Goal: Find specific page/section: Find specific page/section

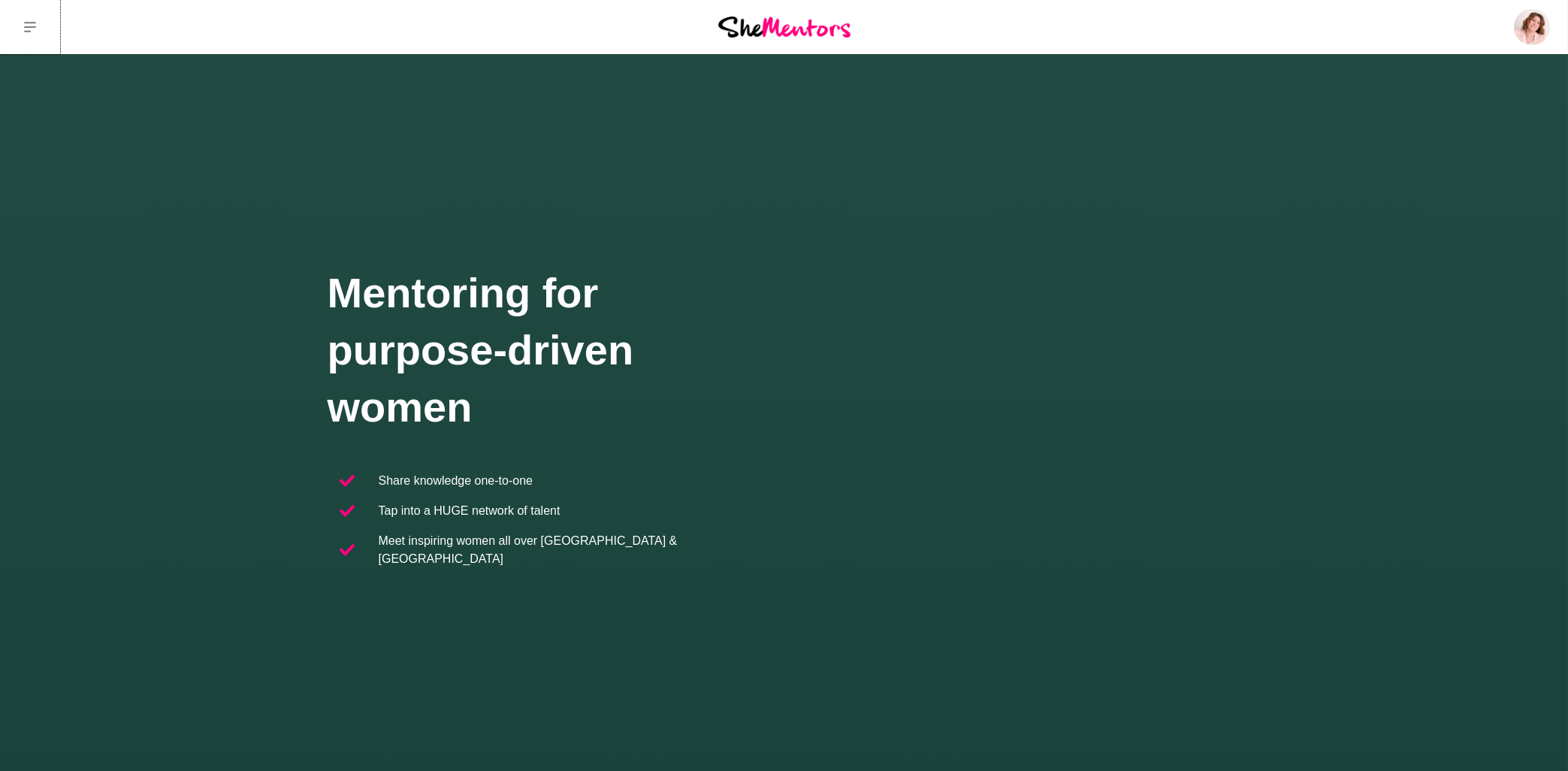
click at [35, 34] on button at bounding box center [30, 27] width 60 height 54
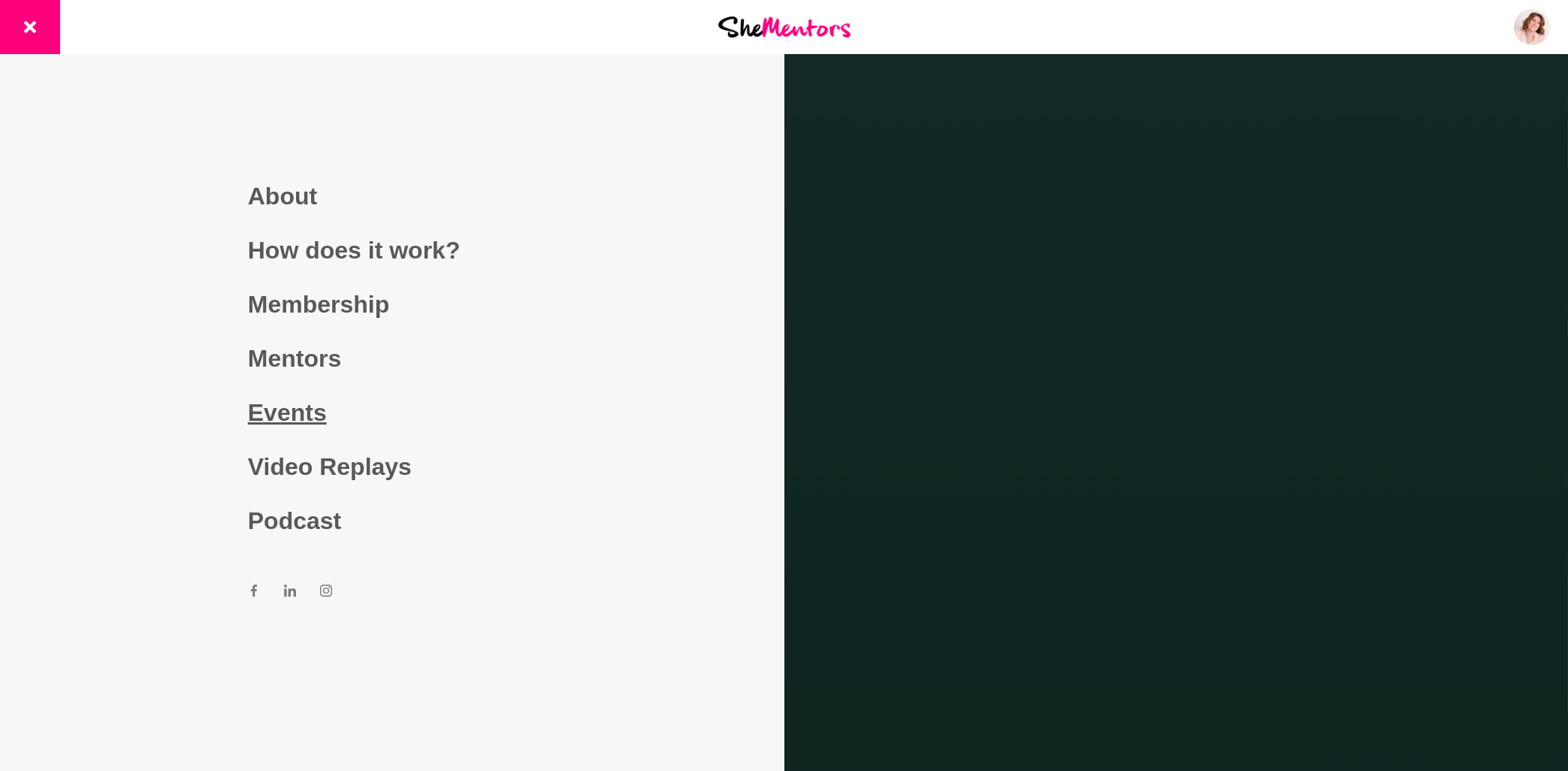
click at [308, 412] on link "Events" at bounding box center [392, 413] width 288 height 54
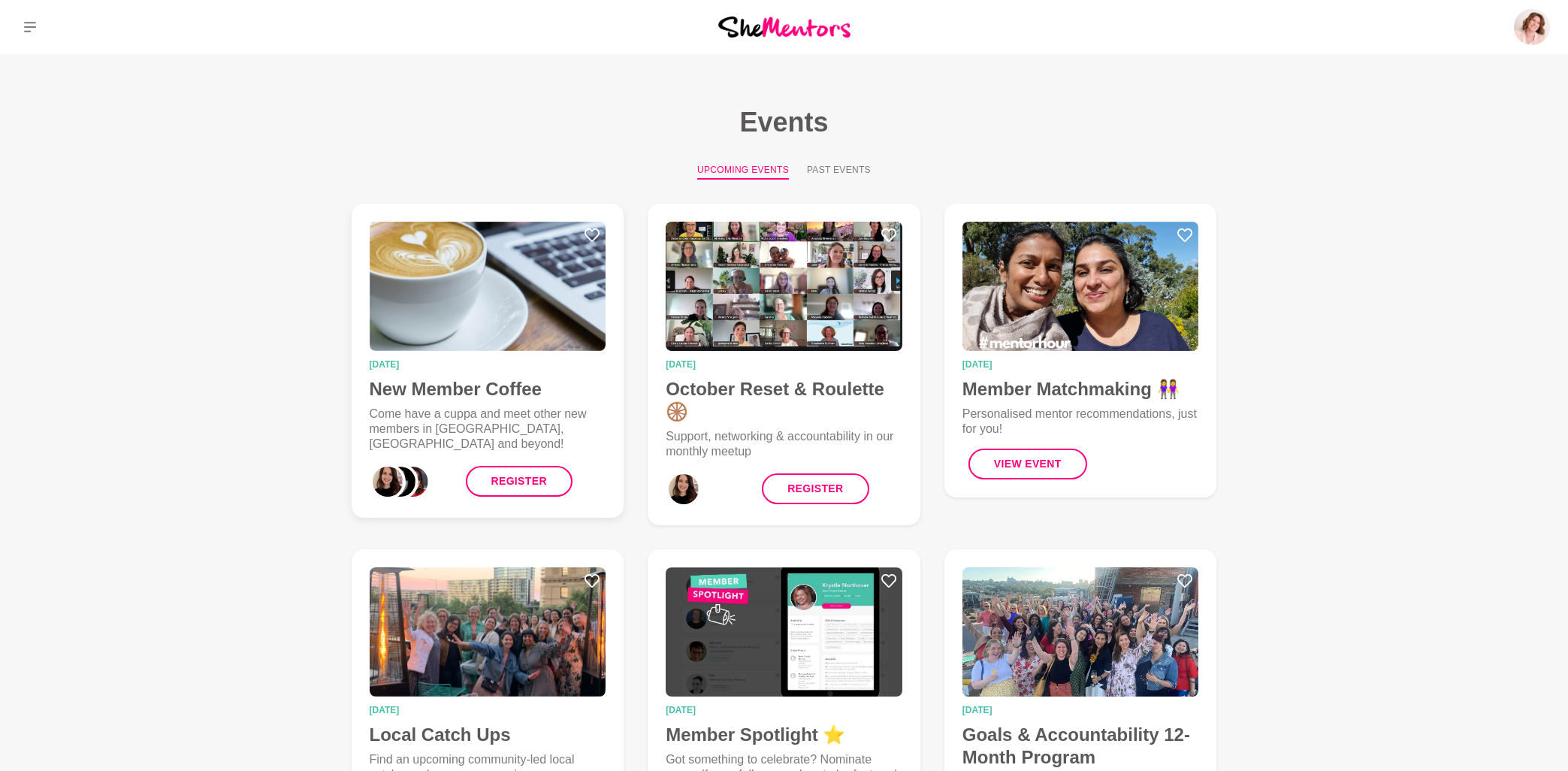
click at [523, 332] on img at bounding box center [488, 286] width 236 height 130
click at [750, 267] on img at bounding box center [784, 286] width 236 height 130
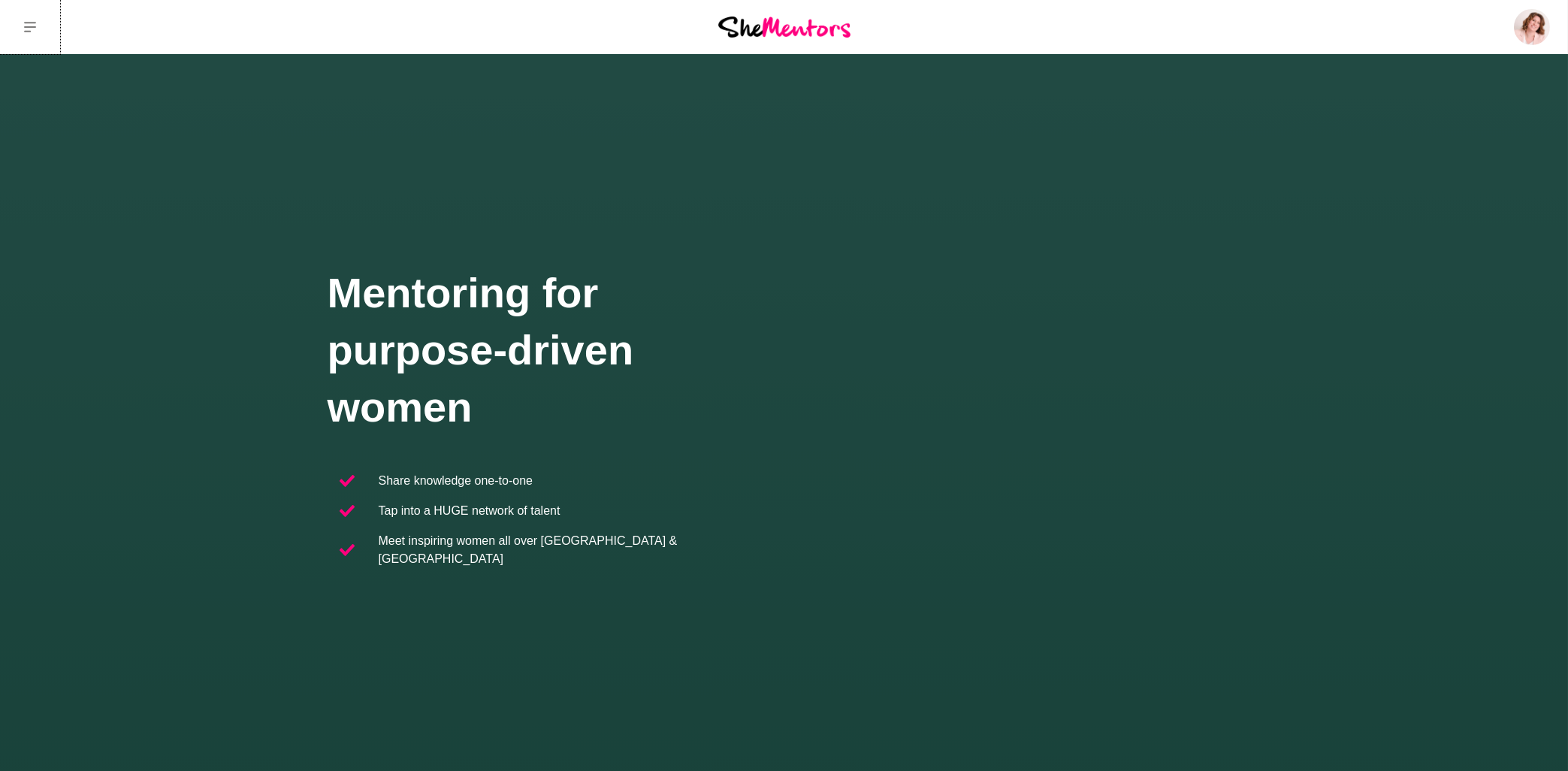
click at [33, 26] on icon at bounding box center [30, 27] width 12 height 12
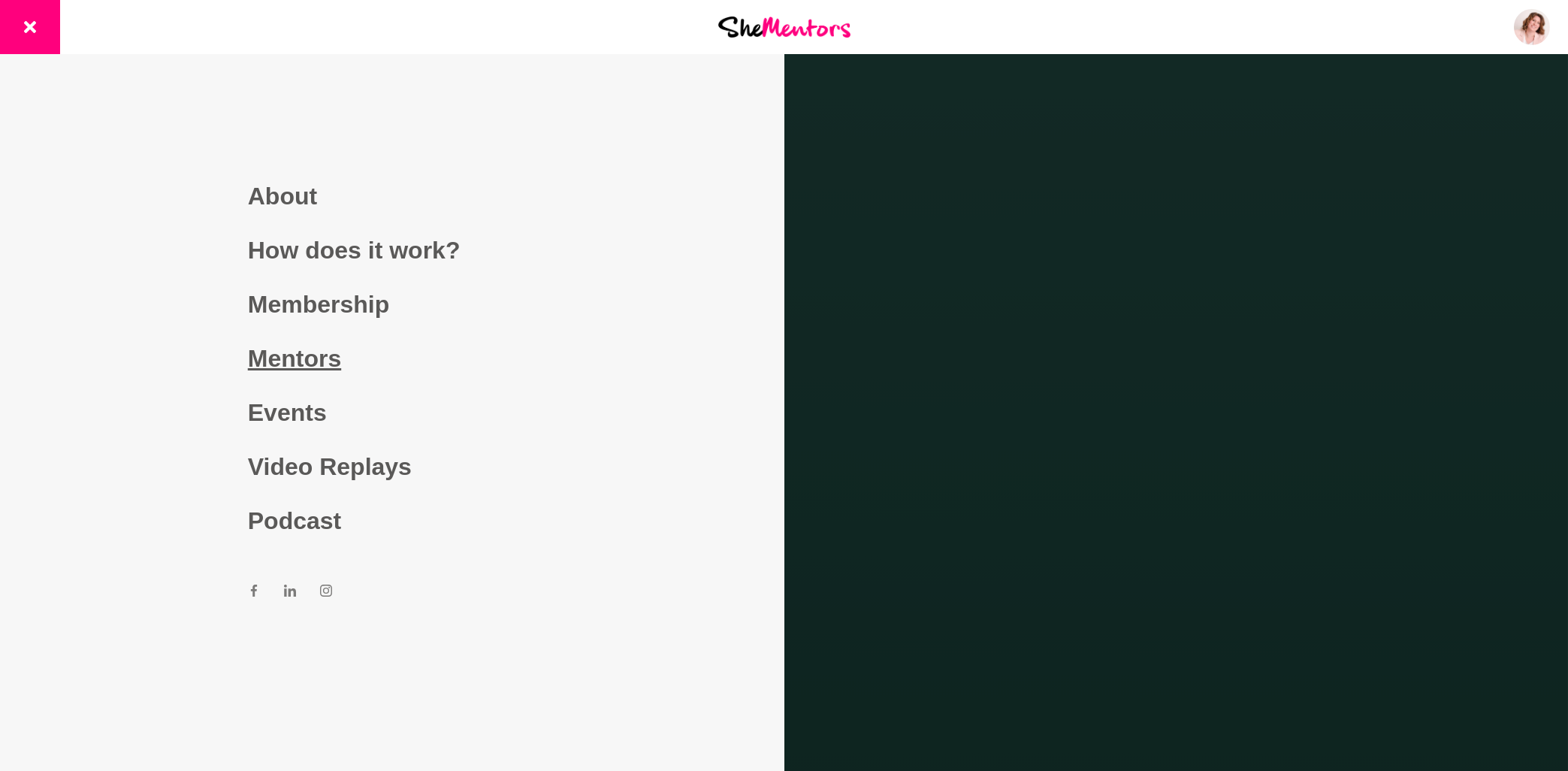
click at [337, 353] on link "Mentors" at bounding box center [392, 358] width 288 height 54
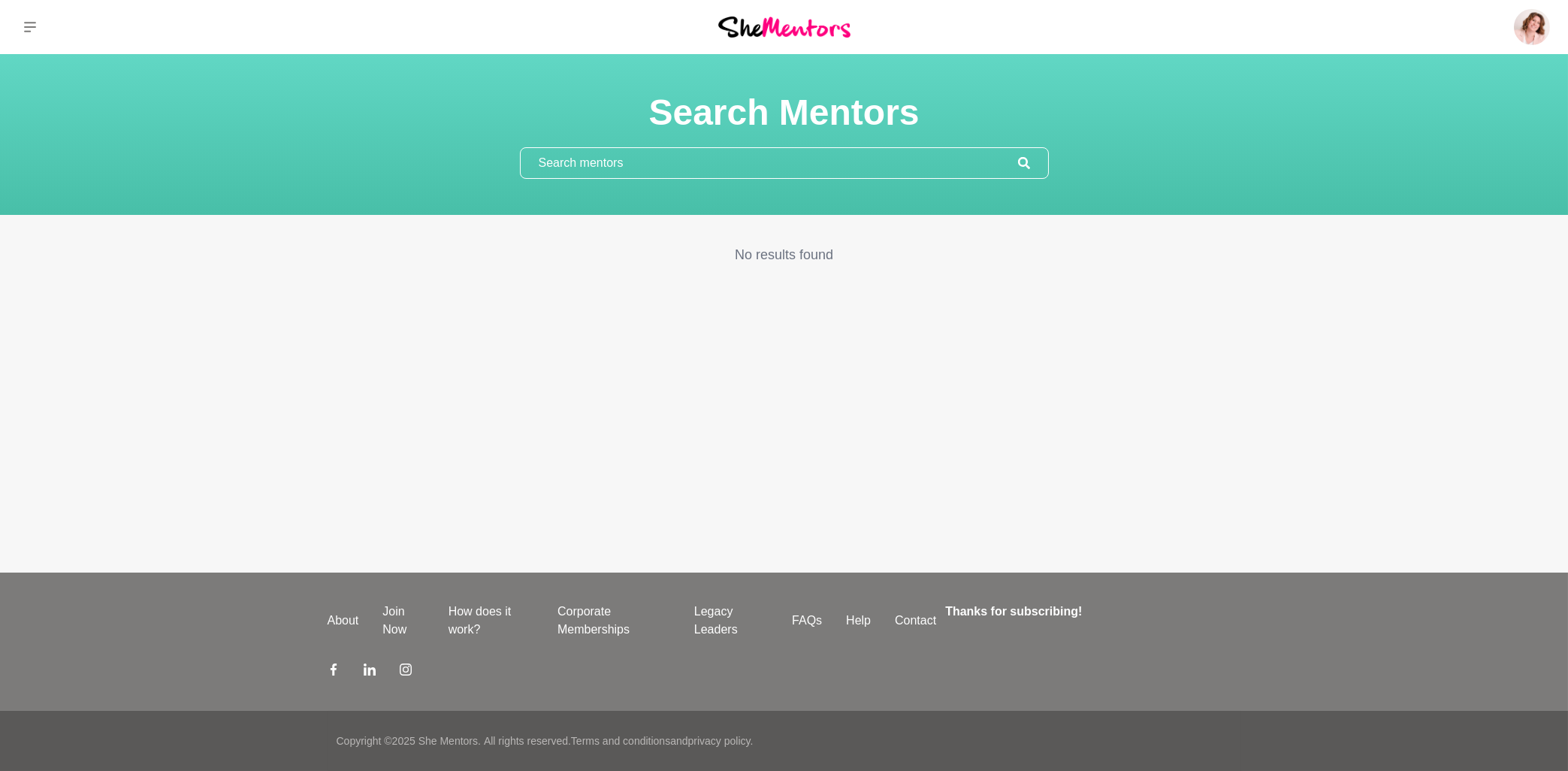
click at [620, 166] on input "text" at bounding box center [770, 163] width 498 height 30
type input "alison fletcher"
click at [1019, 163] on icon at bounding box center [1023, 163] width 12 height 12
click at [1031, 160] on div "alison fletcher" at bounding box center [785, 163] width 529 height 32
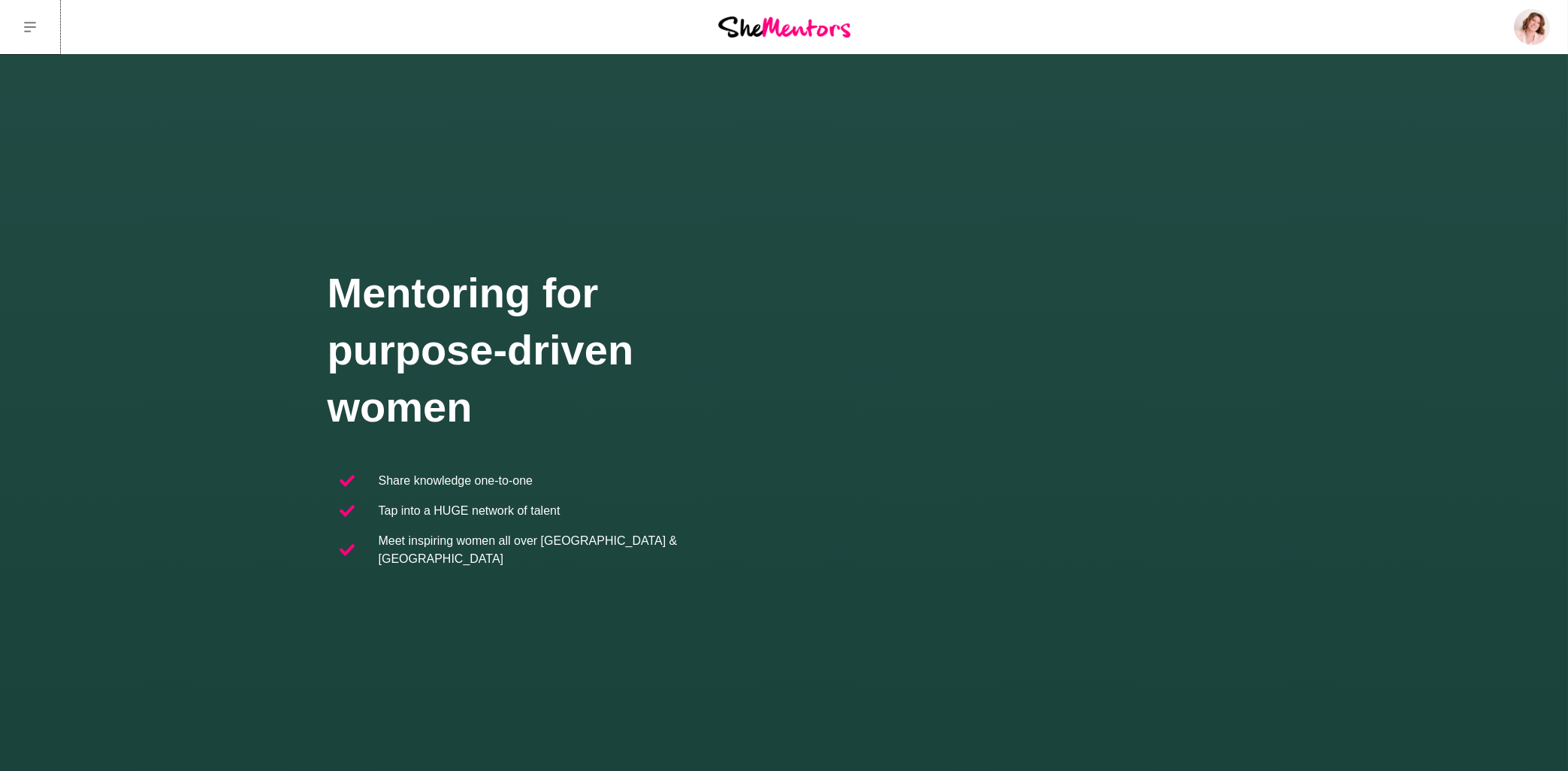
click at [27, 26] on icon at bounding box center [30, 27] width 12 height 12
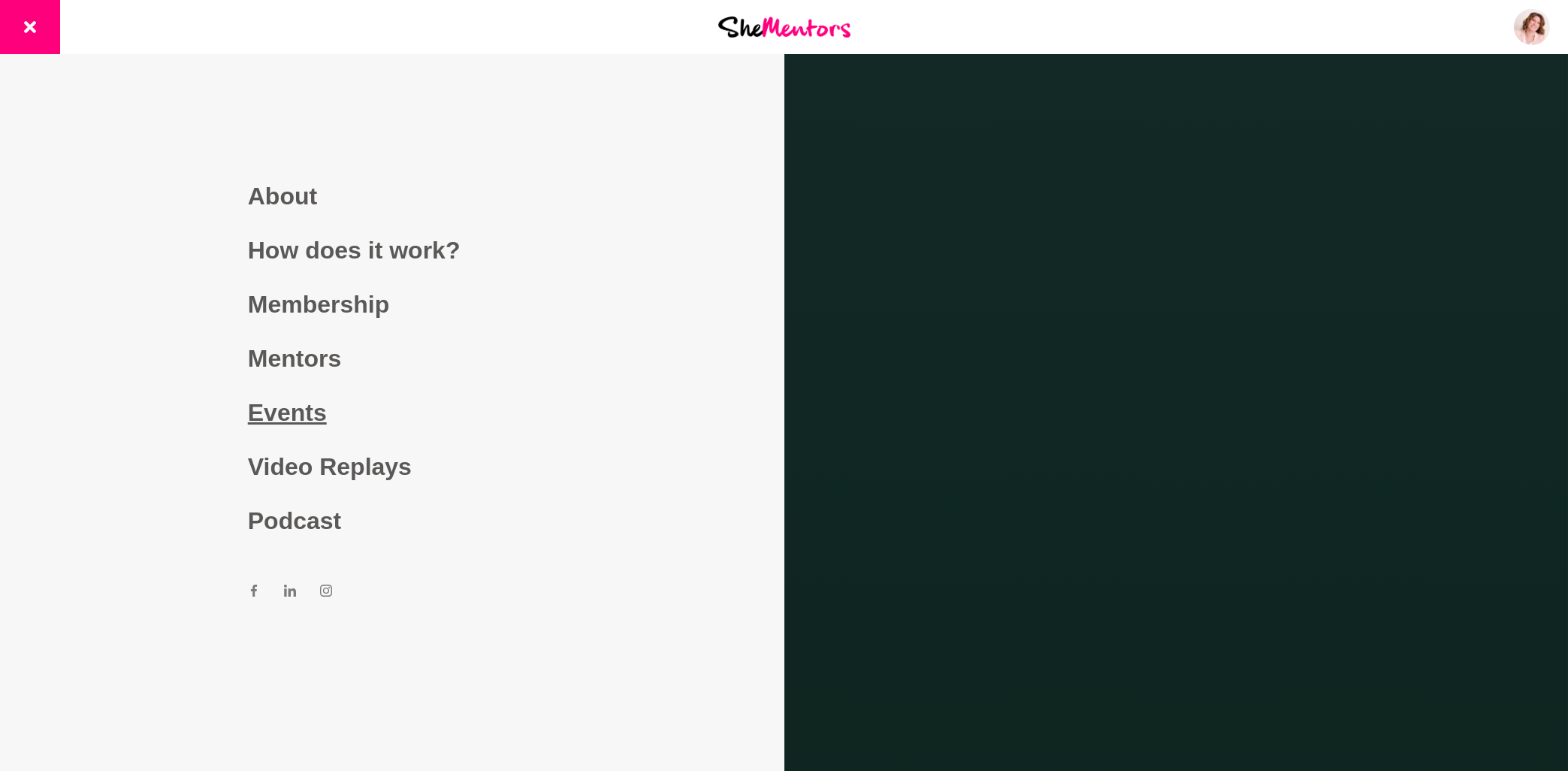
click at [304, 413] on link "Events" at bounding box center [392, 413] width 288 height 54
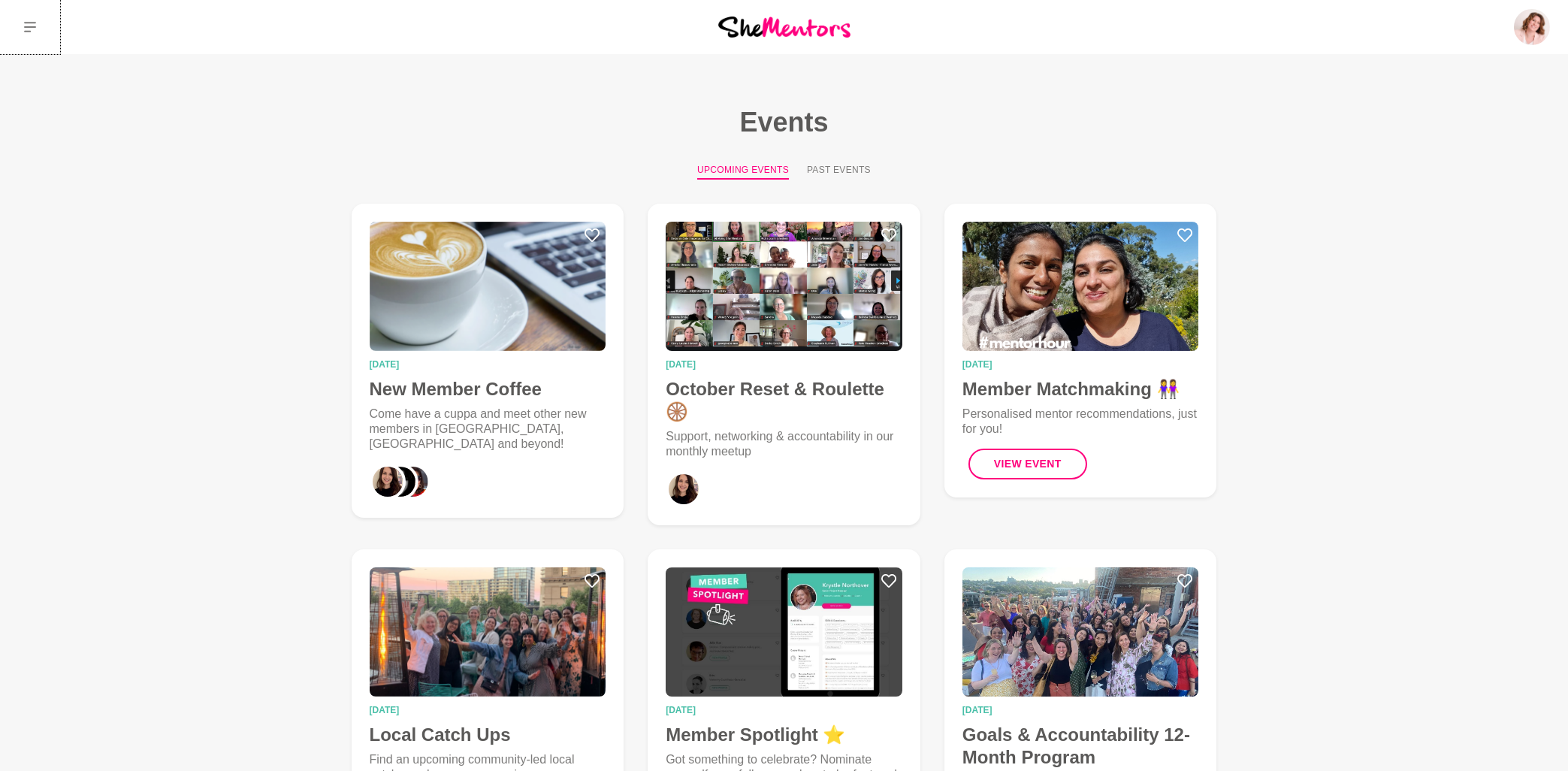
click at [29, 30] on icon at bounding box center [30, 27] width 12 height 12
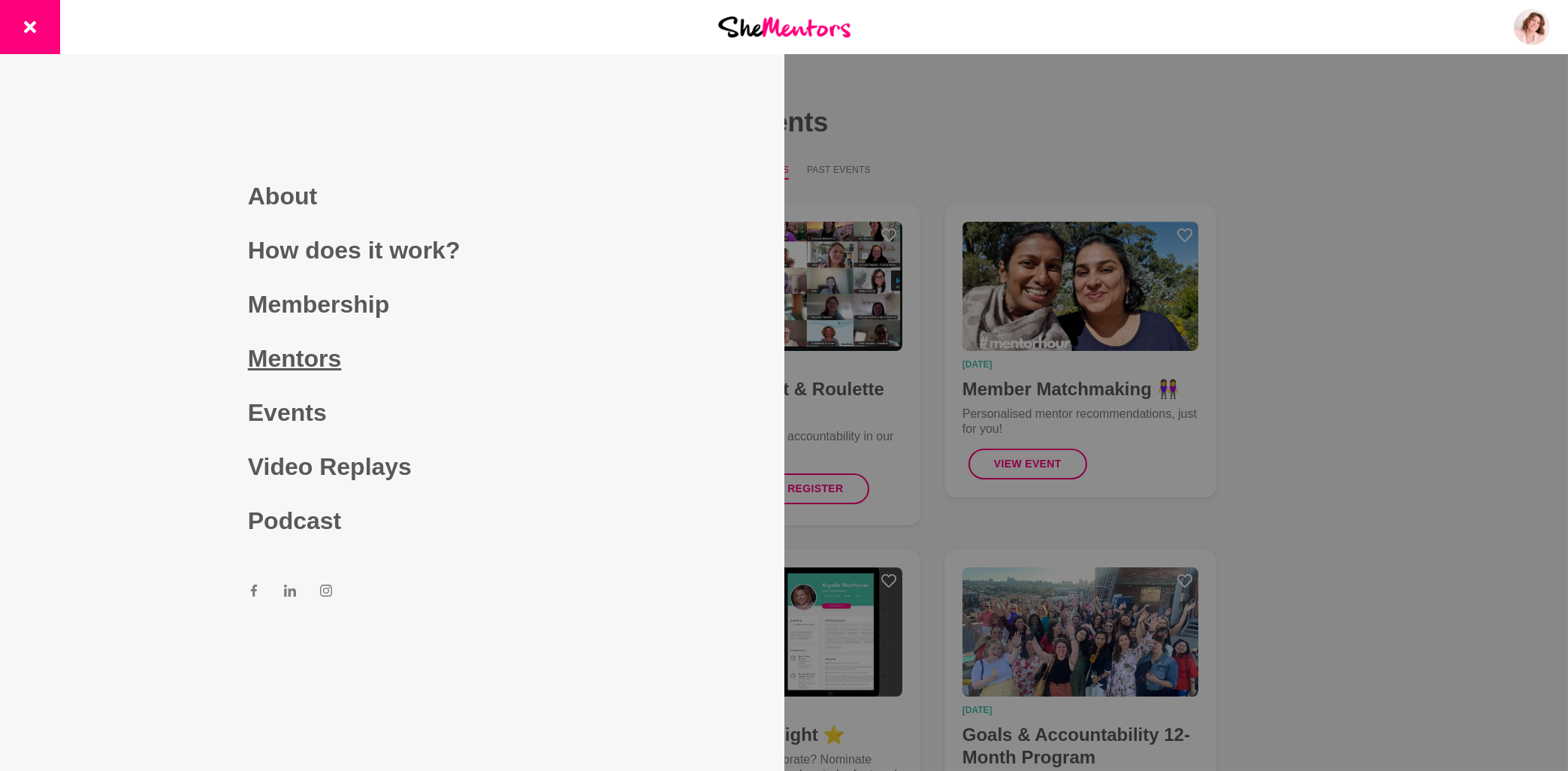
click at [310, 367] on link "Mentors" at bounding box center [392, 358] width 288 height 54
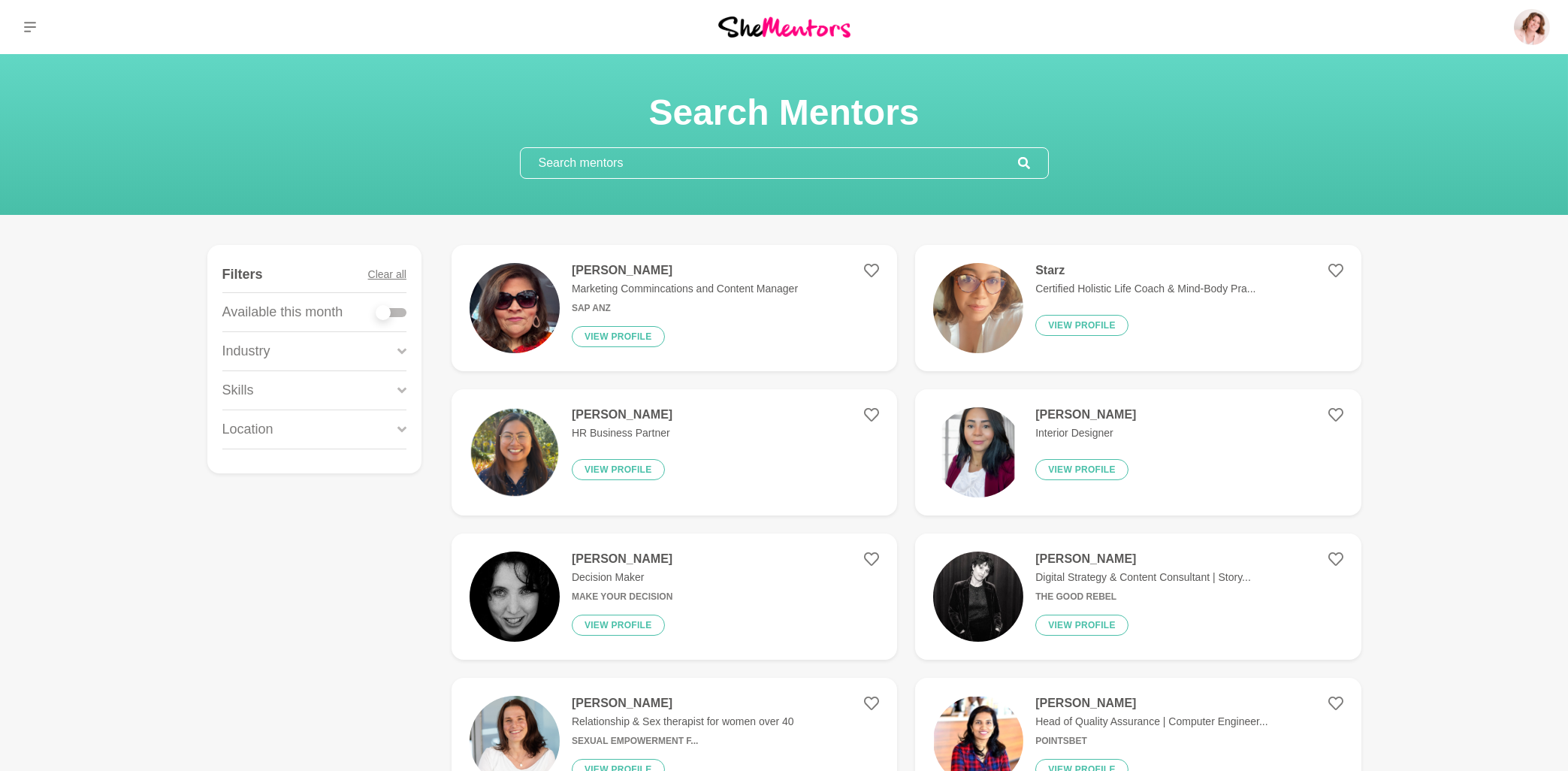
click at [614, 166] on input "text" at bounding box center [770, 163] width 498 height 30
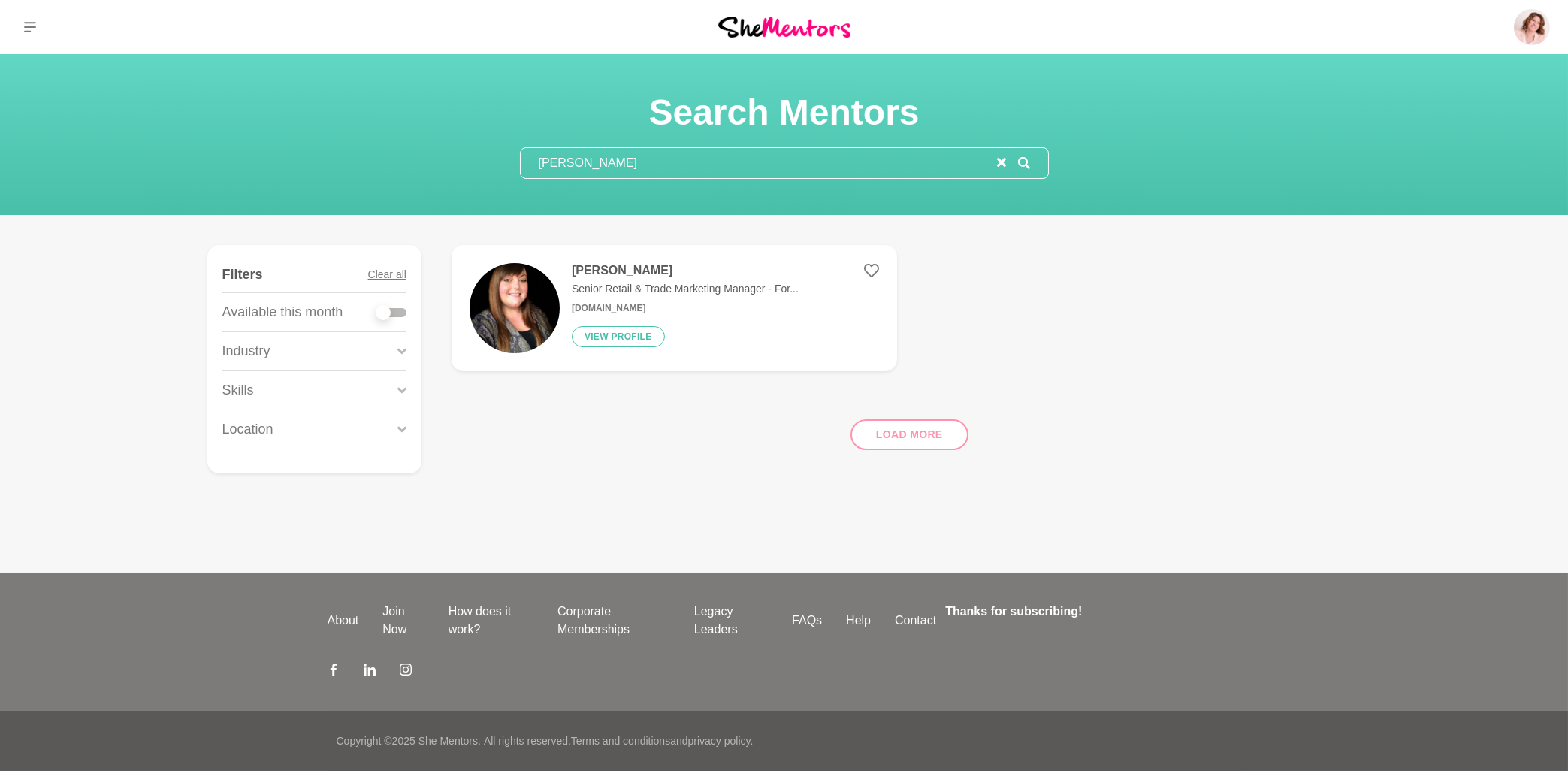
type input "[PERSON_NAME]"
click at [634, 272] on h4 "[PERSON_NAME]" at bounding box center [685, 270] width 227 height 15
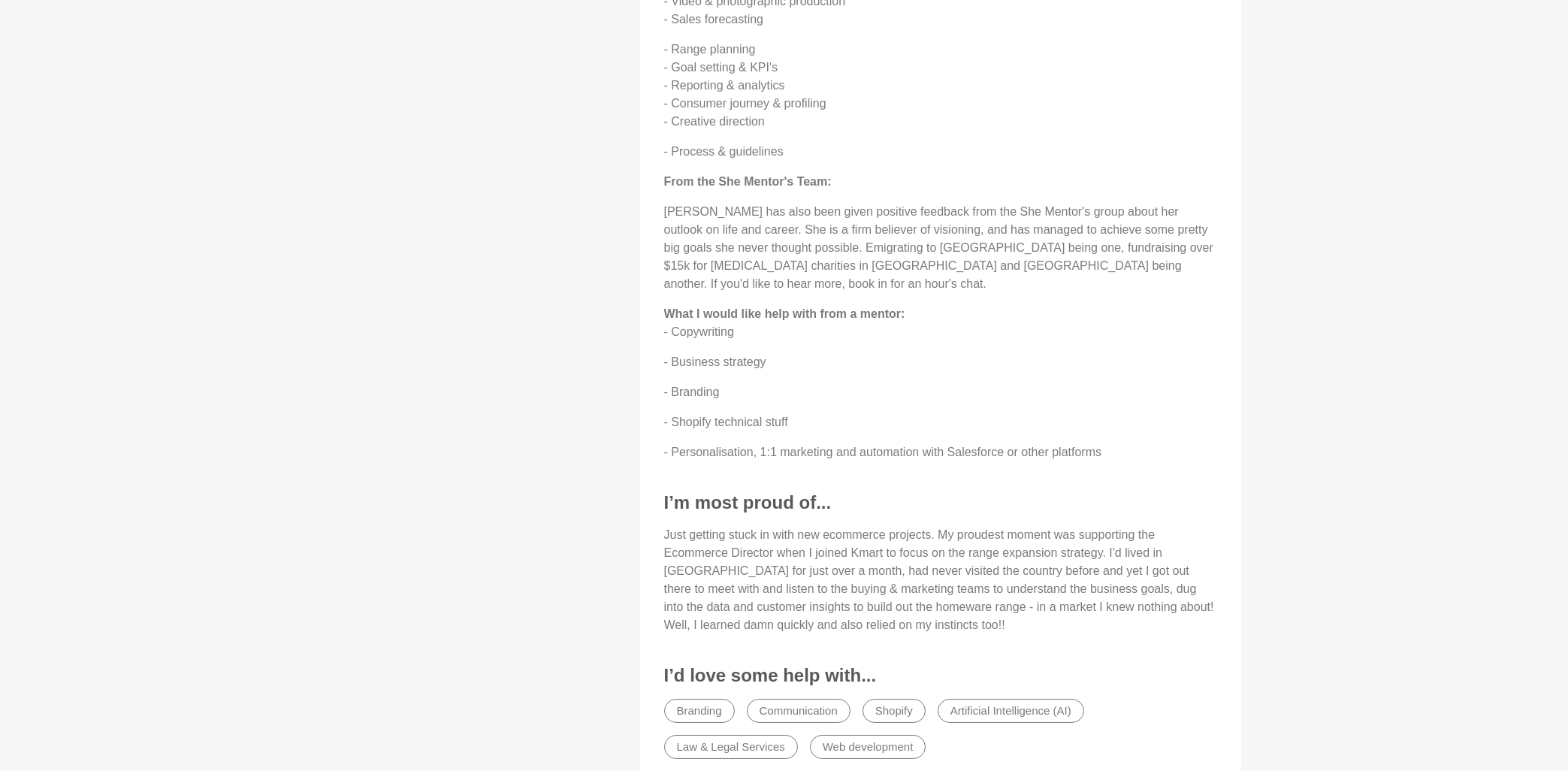
scroll to position [1208, 0]
